Goal: Information Seeking & Learning: Learn about a topic

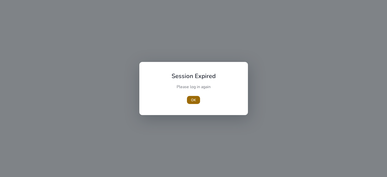
click at [193, 99] on span "OK" at bounding box center [193, 99] width 5 height 5
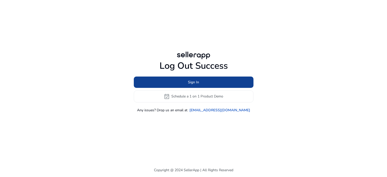
click at [197, 82] on span "Sign In" at bounding box center [193, 82] width 11 height 5
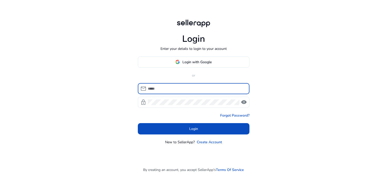
type input "**********"
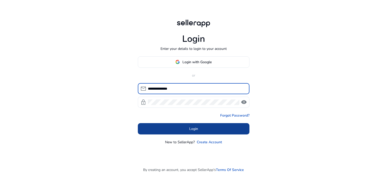
click at [191, 130] on span "Login" at bounding box center [193, 128] width 9 height 5
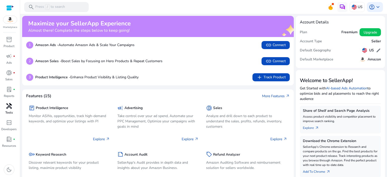
click at [10, 111] on p "Tools" at bounding box center [9, 112] width 8 height 5
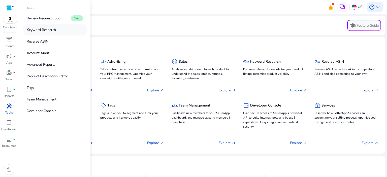
click at [39, 30] on p "Keyword Research" at bounding box center [41, 29] width 29 height 5
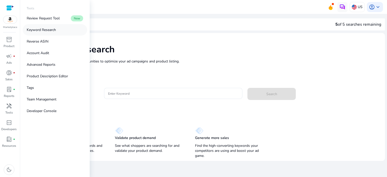
click at [43, 30] on p "Keyword Research" at bounding box center [41, 29] width 29 height 5
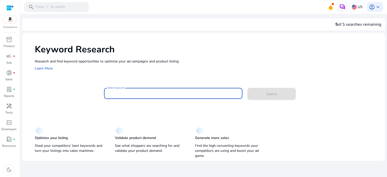
click at [126, 92] on input "Enter Keyword" at bounding box center [173, 94] width 130 height 6
paste input "**********"
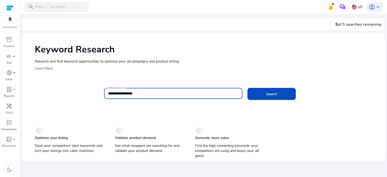
click at [124, 93] on input "**********" at bounding box center [173, 94] width 130 height 6
type input "**********"
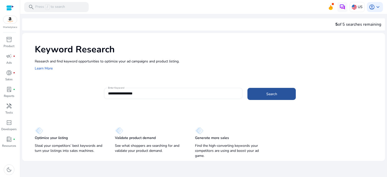
click at [283, 94] on span at bounding box center [271, 94] width 48 height 12
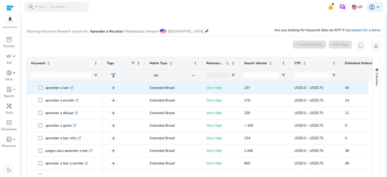
scroll to position [35, 0]
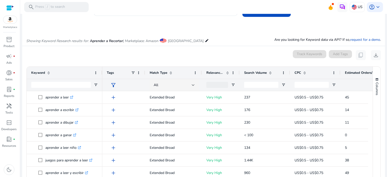
click at [205, 42] on mat-icon "edit" at bounding box center [207, 40] width 4 height 6
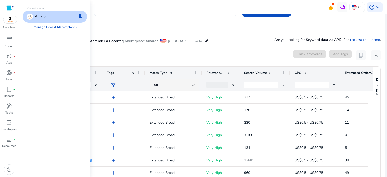
click at [60, 19] on div "Amazon keep" at bounding box center [55, 17] width 64 height 12
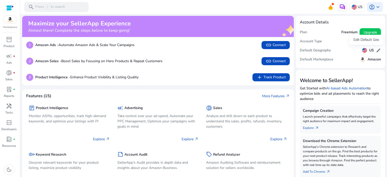
click at [375, 51] on span "edit" at bounding box center [377, 50] width 5 height 5
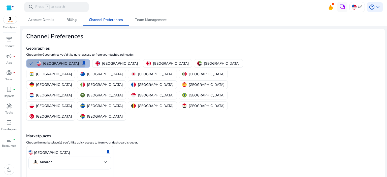
click at [55, 63] on p "[GEOGRAPHIC_DATA]" at bounding box center [61, 63] width 36 height 5
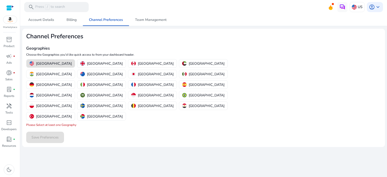
click at [47, 61] on p "[GEOGRAPHIC_DATA]" at bounding box center [54, 63] width 36 height 5
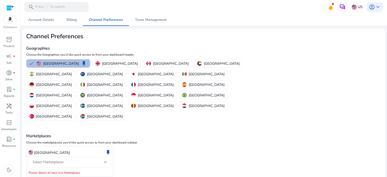
click at [89, 159] on div "Select Marketplaces" at bounding box center [67, 162] width 71 height 6
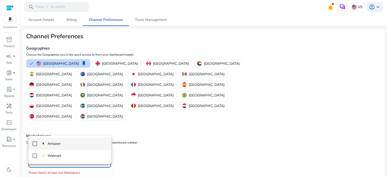
click at [55, 129] on div at bounding box center [193, 88] width 387 height 177
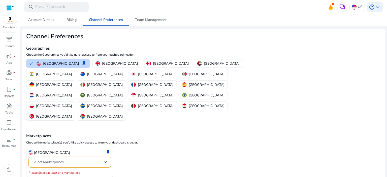
click at [55, 160] on span "Select Marketplaces" at bounding box center [47, 162] width 31 height 5
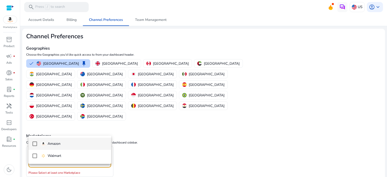
click at [151, 128] on div at bounding box center [193, 88] width 387 height 177
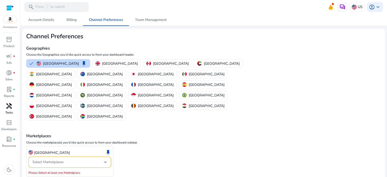
click at [8, 108] on span "handyman" at bounding box center [9, 106] width 6 height 6
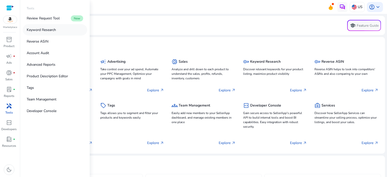
click at [42, 29] on p "Keyword Research" at bounding box center [41, 29] width 29 height 5
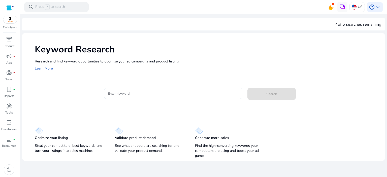
click at [171, 93] on input "Enter Keyword" at bounding box center [173, 94] width 130 height 6
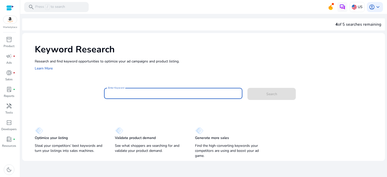
paste input "**********"
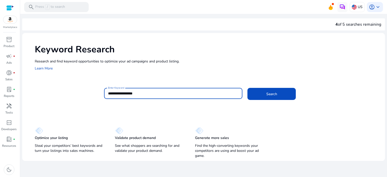
click at [123, 92] on input "**********" at bounding box center [173, 94] width 130 height 6
click at [270, 94] on span "Search" at bounding box center [271, 93] width 11 height 5
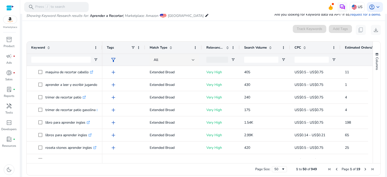
scroll to position [252, 0]
click at [66, 61] on input "Keyword Filter Input" at bounding box center [60, 60] width 59 height 6
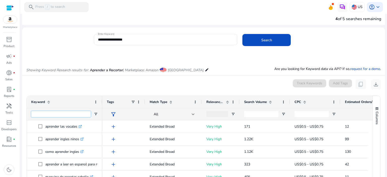
scroll to position [0, 0]
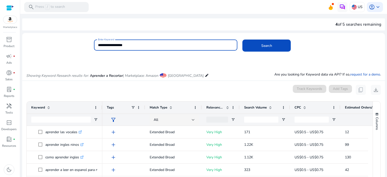
drag, startPoint x: 134, startPoint y: 46, endPoint x: 88, endPoint y: 46, distance: 45.8
click at [88, 46] on div "**********" at bounding box center [201, 48] width 358 height 16
click at [274, 40] on span at bounding box center [266, 46] width 48 height 12
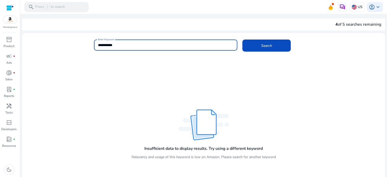
click at [133, 44] on input "**********" at bounding box center [165, 45] width 135 height 6
type input "**********"
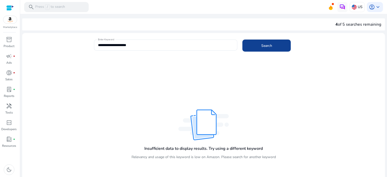
drag, startPoint x: 269, startPoint y: 53, endPoint x: 267, endPoint y: 48, distance: 5.0
click at [267, 49] on div "**********" at bounding box center [237, 48] width 287 height 16
click at [268, 44] on span "Search" at bounding box center [266, 45] width 11 height 5
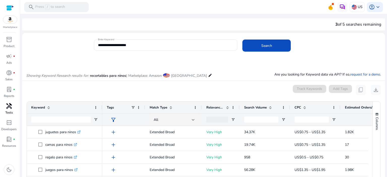
click at [10, 107] on span "handyman" at bounding box center [9, 106] width 6 height 6
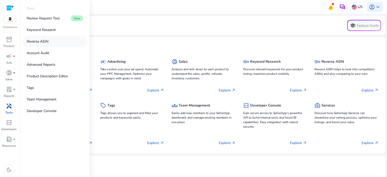
click at [43, 42] on p "Reverse ASIN" at bounding box center [38, 41] width 22 height 5
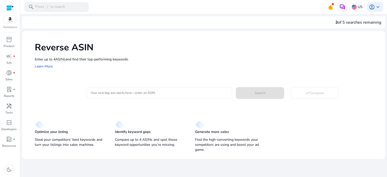
click at [117, 92] on input "Your next big win starts here—enter an ASIN" at bounding box center [159, 93] width 137 height 6
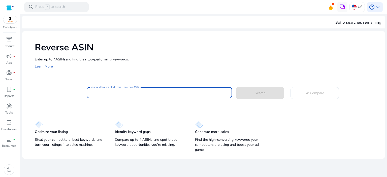
paste input "**********"
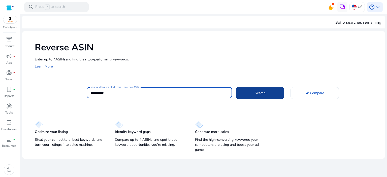
type input "**********"
click at [251, 95] on span at bounding box center [260, 93] width 48 height 12
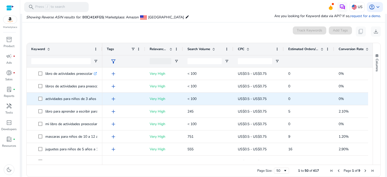
scroll to position [54, 0]
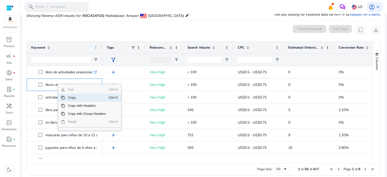
click at [94, 48] on span at bounding box center [96, 48] width 4 height 4
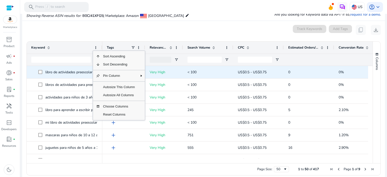
click at [71, 75] on p "libro de actividades preescolar .st0{fill:#2c8af8}" at bounding box center [71, 72] width 52 height 10
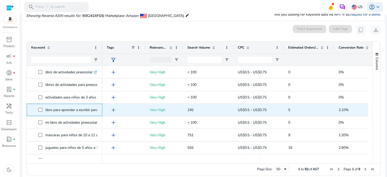
click at [61, 107] on p "libro para aprender a escribir para niños .st0{fill:#2c8af8}" at bounding box center [78, 110] width 66 height 10
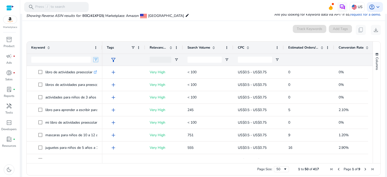
click at [96, 59] on span "Open Filter Menu" at bounding box center [96, 60] width 4 height 4
click at [83, 49] on div "Keyword" at bounding box center [61, 48] width 61 height 10
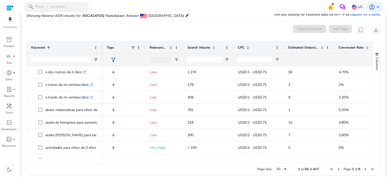
click at [93, 48] on div "Keyword 1" at bounding box center [64, 48] width 66 height 12
click at [96, 58] on span "Open Filter Menu" at bounding box center [96, 60] width 4 height 4
click at [79, 64] on div at bounding box center [60, 60] width 59 height 12
click at [94, 60] on span "Open Filter Menu" at bounding box center [96, 60] width 4 height 4
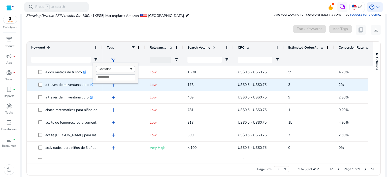
click at [84, 82] on p "a traves de mi ventana libro .st0{fill:#2c8af8}" at bounding box center [69, 85] width 48 height 10
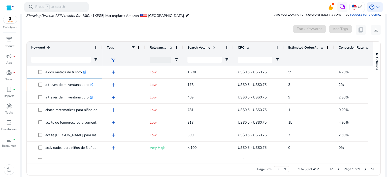
scroll to position [0, 0]
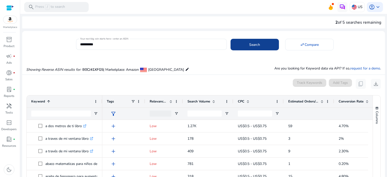
click at [271, 44] on span at bounding box center [254, 45] width 48 height 12
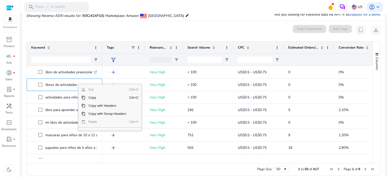
scroll to position [59, 0]
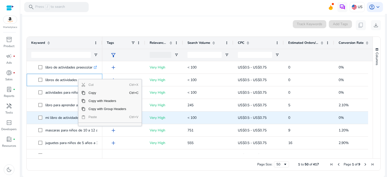
click at [72, 122] on p "mi libro de actividades preescolar .st0{fill:#2c8af8}" at bounding box center [73, 117] width 56 height 10
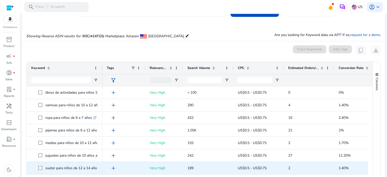
scroll to position [151, 0]
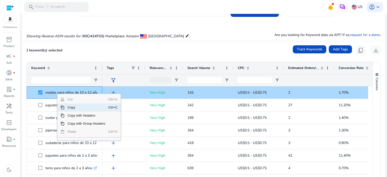
click at [73, 93] on p "medias para niños de 10 a 12 años .st0{fill:#2c8af8}" at bounding box center [74, 92] width 59 height 10
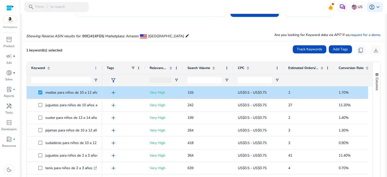
click at [96, 67] on span at bounding box center [96, 68] width 4 height 4
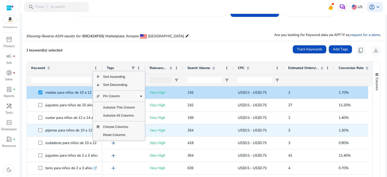
click at [67, 130] on p "pijamas para niños de 10 a 12 años .st0{fill:#2c8af8}" at bounding box center [75, 130] width 60 height 10
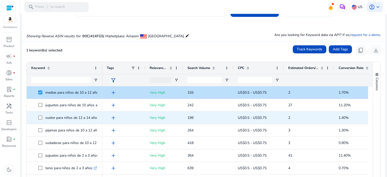
click at [76, 118] on p "sueter para niños de 12 a 14 años .st0{fill:#2c8af8}" at bounding box center [74, 117] width 58 height 10
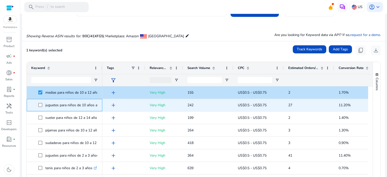
click at [80, 106] on p "juguetes para niños de 10 años a 12 .st0{fill:#2c8af8}" at bounding box center [75, 105] width 61 height 10
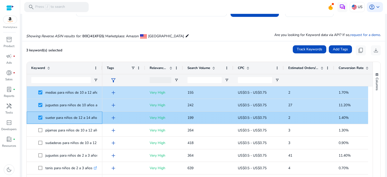
drag, startPoint x: 40, startPoint y: 123, endPoint x: 40, endPoint y: 127, distance: 4.3
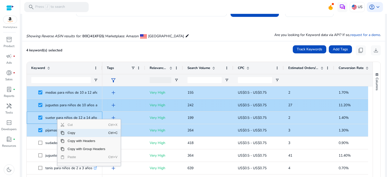
click at [68, 103] on p "juguetes para niños de 10 años a 12 .st0{fill:#2c8af8}" at bounding box center [75, 105] width 61 height 10
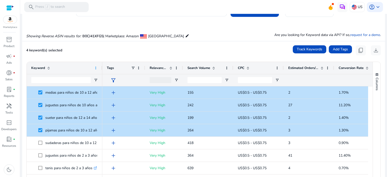
click at [97, 69] on span at bounding box center [96, 68] width 4 height 4
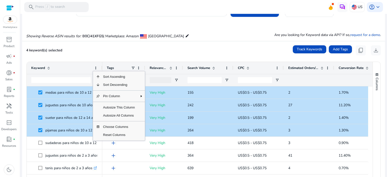
click at [70, 63] on div "Keyword" at bounding box center [61, 68] width 61 height 10
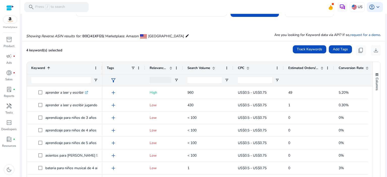
click at [63, 68] on div "Keyword 1" at bounding box center [61, 68] width 61 height 10
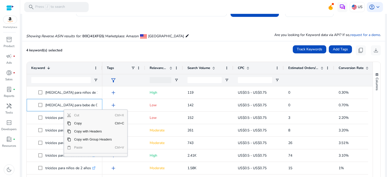
click at [50, 154] on p "triciclos para niños de 3 años .st0{fill:#2c8af8}" at bounding box center [70, 155] width 50 height 10
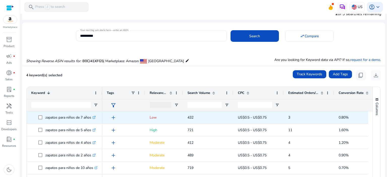
scroll to position [0, 0]
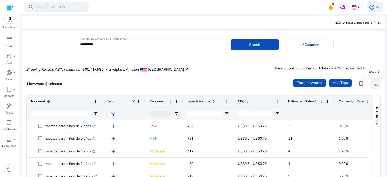
click at [373, 84] on span "download" at bounding box center [375, 84] width 6 height 6
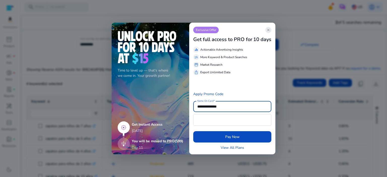
click at [270, 29] on span "close" at bounding box center [268, 30] width 4 height 4
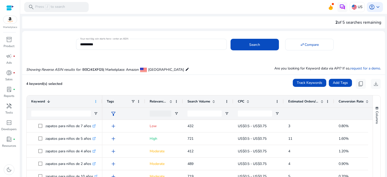
click at [95, 102] on span at bounding box center [96, 101] width 4 height 4
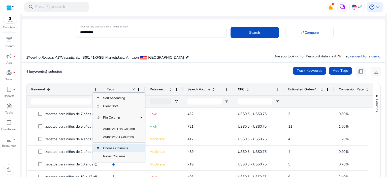
scroll to position [25, 0]
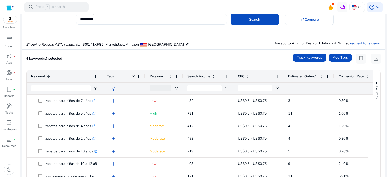
click at [74, 77] on div "Keyword 1" at bounding box center [61, 76] width 61 height 10
click at [74, 77] on div "Keyword" at bounding box center [61, 76] width 61 height 10
click at [74, 77] on div "Keyword 1" at bounding box center [61, 76] width 61 height 10
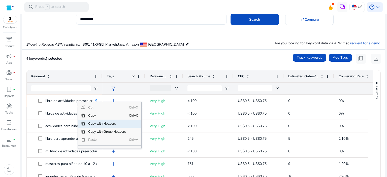
click at [97, 123] on span "Copy with Headers" at bounding box center [107, 124] width 44 height 8
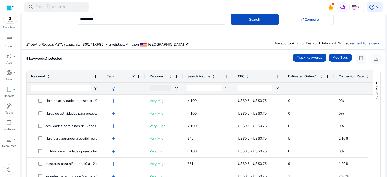
click at [38, 47] on icon "Showing Reverse ASIN results for:" at bounding box center [53, 44] width 55 height 5
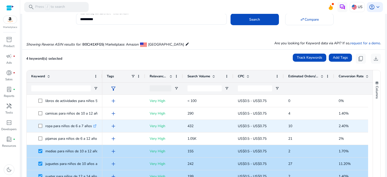
scroll to position [0, 0]
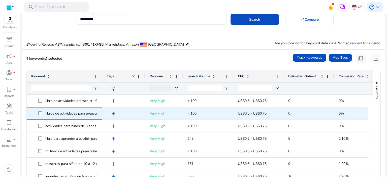
click at [65, 113] on p "libros de actividades para preescolar .st0{fill:#2c8af8}" at bounding box center [75, 113] width 61 height 10
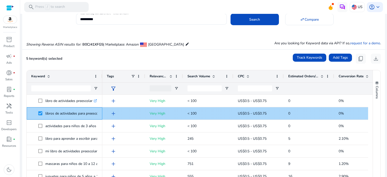
click at [68, 111] on p "libros de actividades para preescolar .st0{fill:#2c8af8}" at bounding box center [75, 113] width 61 height 10
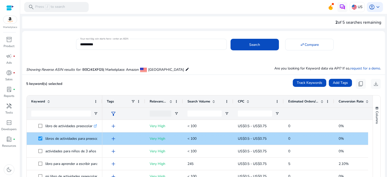
scroll to position [25, 0]
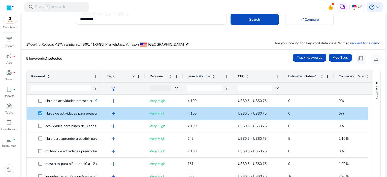
click at [102, 80] on div "Tags" at bounding box center [123, 76] width 43 height 12
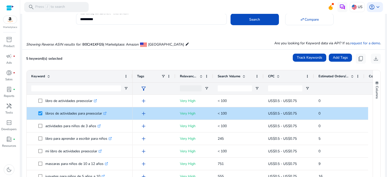
drag, startPoint x: 102, startPoint y: 80, endPoint x: 132, endPoint y: 80, distance: 30.2
click at [132, 80] on div at bounding box center [132, 76] width 2 height 12
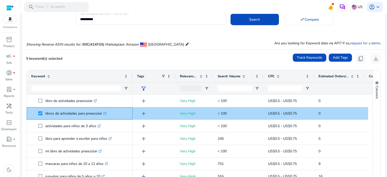
click at [106, 112] on icon ".st0{fill:#2c8af8}" at bounding box center [104, 113] width 3 height 3
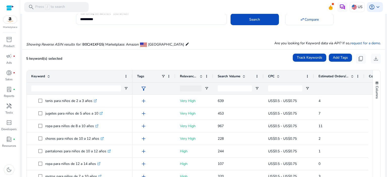
scroll to position [0, 0]
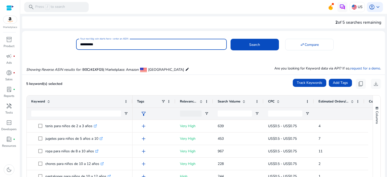
drag, startPoint x: 75, startPoint y: 45, endPoint x: 63, endPoint y: 45, distance: 12.1
click at [63, 45] on div "**********" at bounding box center [201, 43] width 358 height 12
paste input
type input "**********"
click at [260, 46] on span at bounding box center [254, 45] width 48 height 12
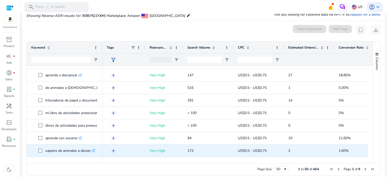
scroll to position [50, 0]
